Goal: Check status: Check status

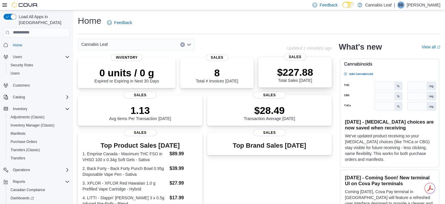
click at [298, 73] on p "$227.88" at bounding box center [295, 72] width 36 height 12
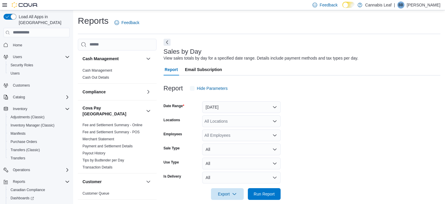
scroll to position [7, 0]
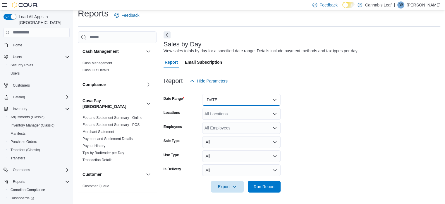
click at [264, 102] on button "Yesterday" at bounding box center [241, 100] width 78 height 12
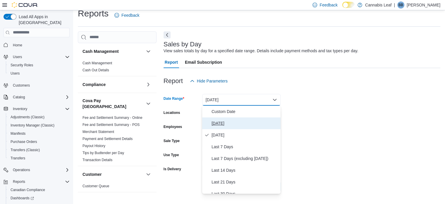
click at [263, 125] on span "Today" at bounding box center [245, 122] width 67 height 7
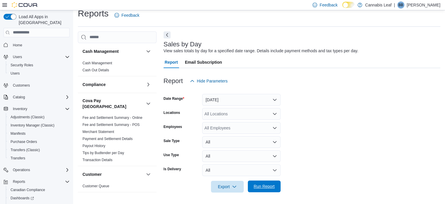
click at [271, 189] on span "Run Report" at bounding box center [265, 186] width 26 height 12
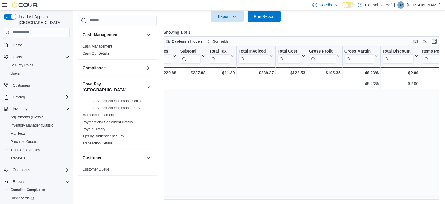
scroll to position [0, 453]
